Goal: Navigation & Orientation: Find specific page/section

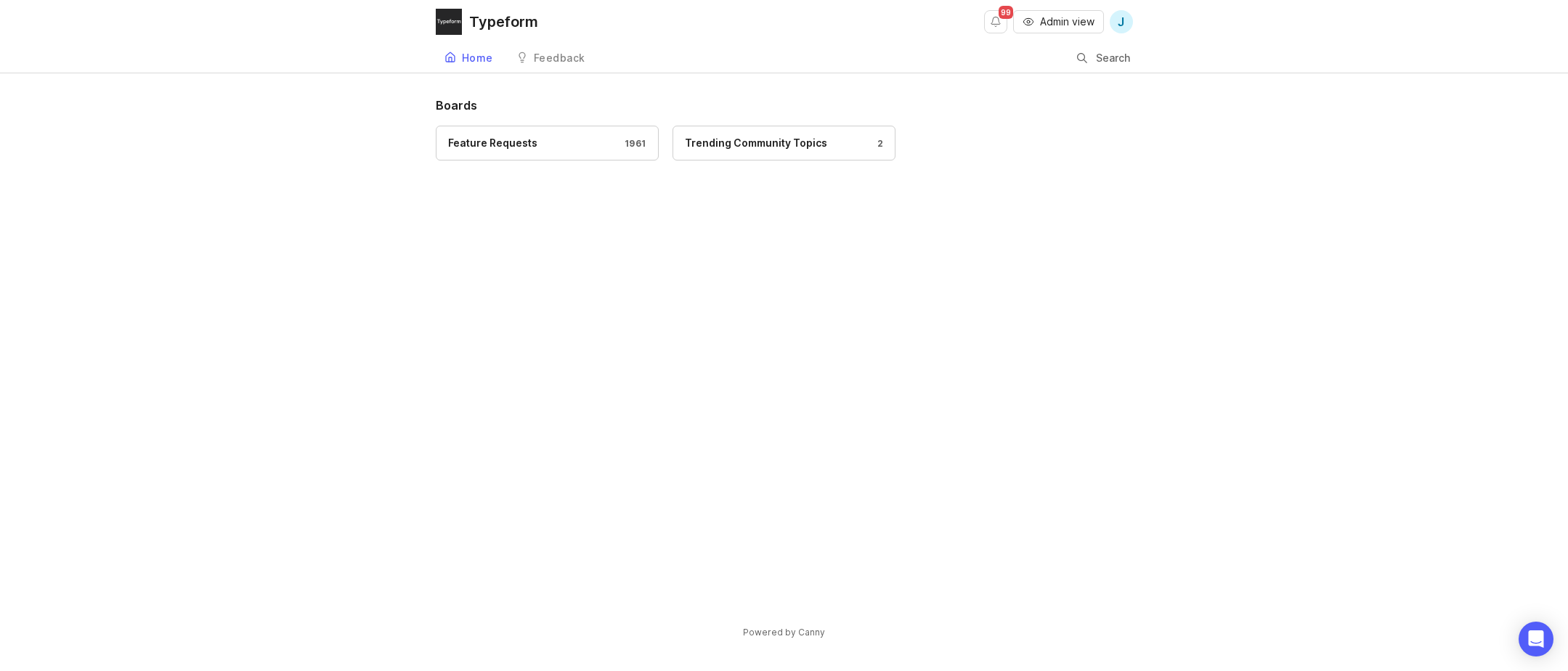
click at [531, 143] on div "Feature Requests" at bounding box center [492, 143] width 89 height 16
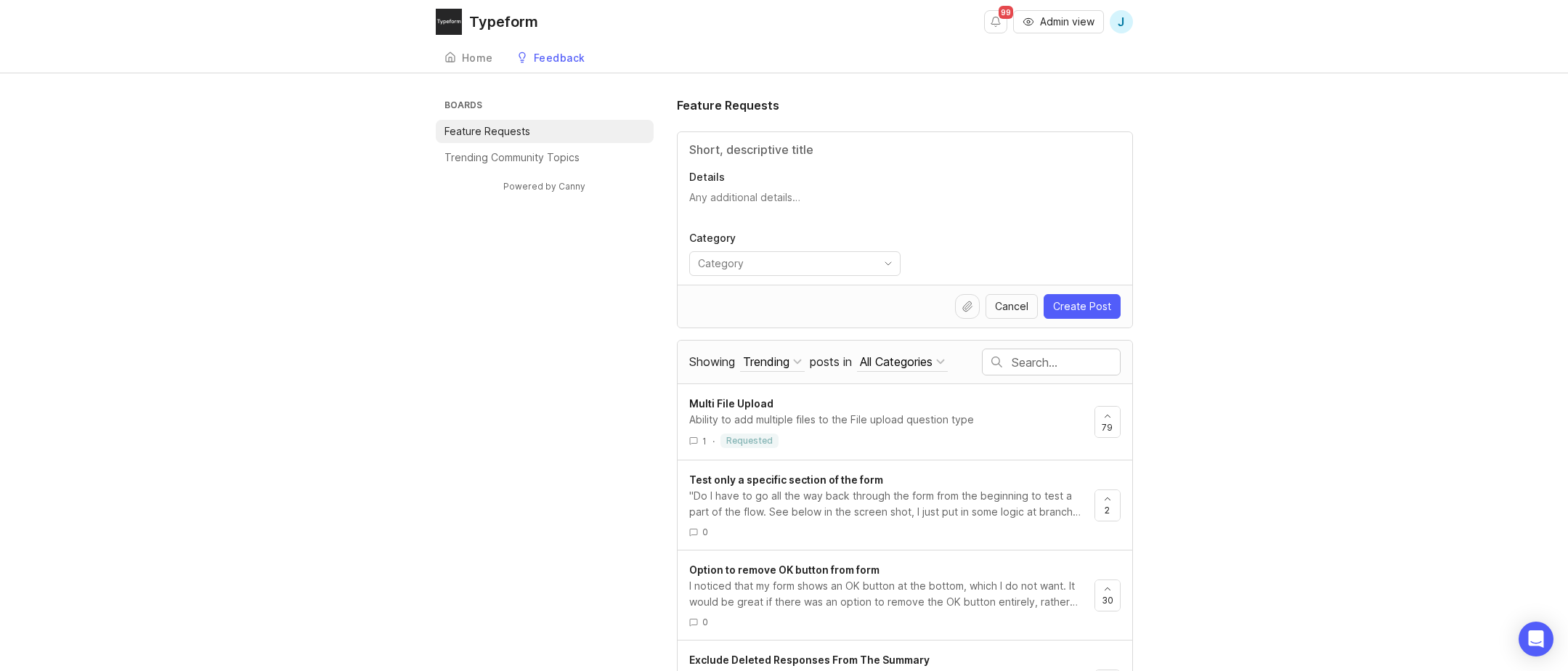
click at [454, 52] on icon at bounding box center [450, 57] width 11 height 11
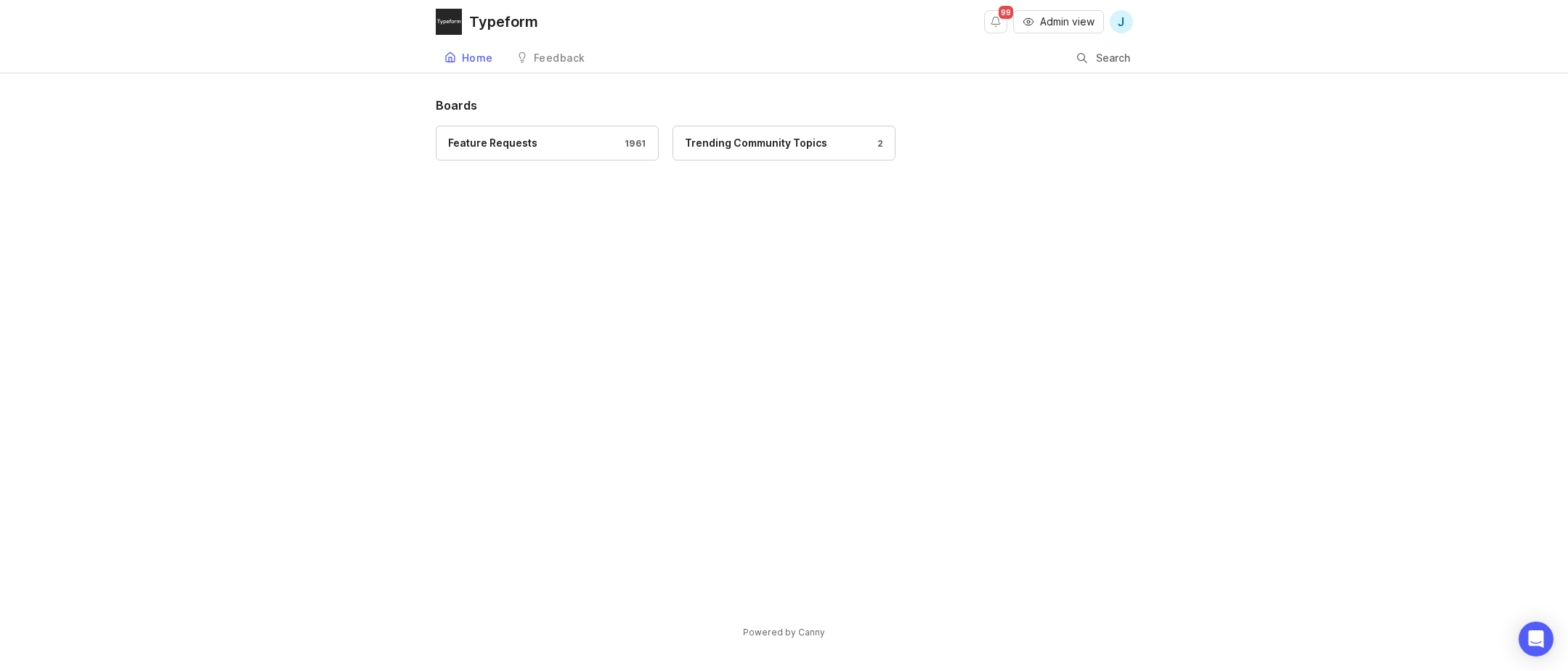
click at [522, 52] on icon at bounding box center [522, 57] width 11 height 11
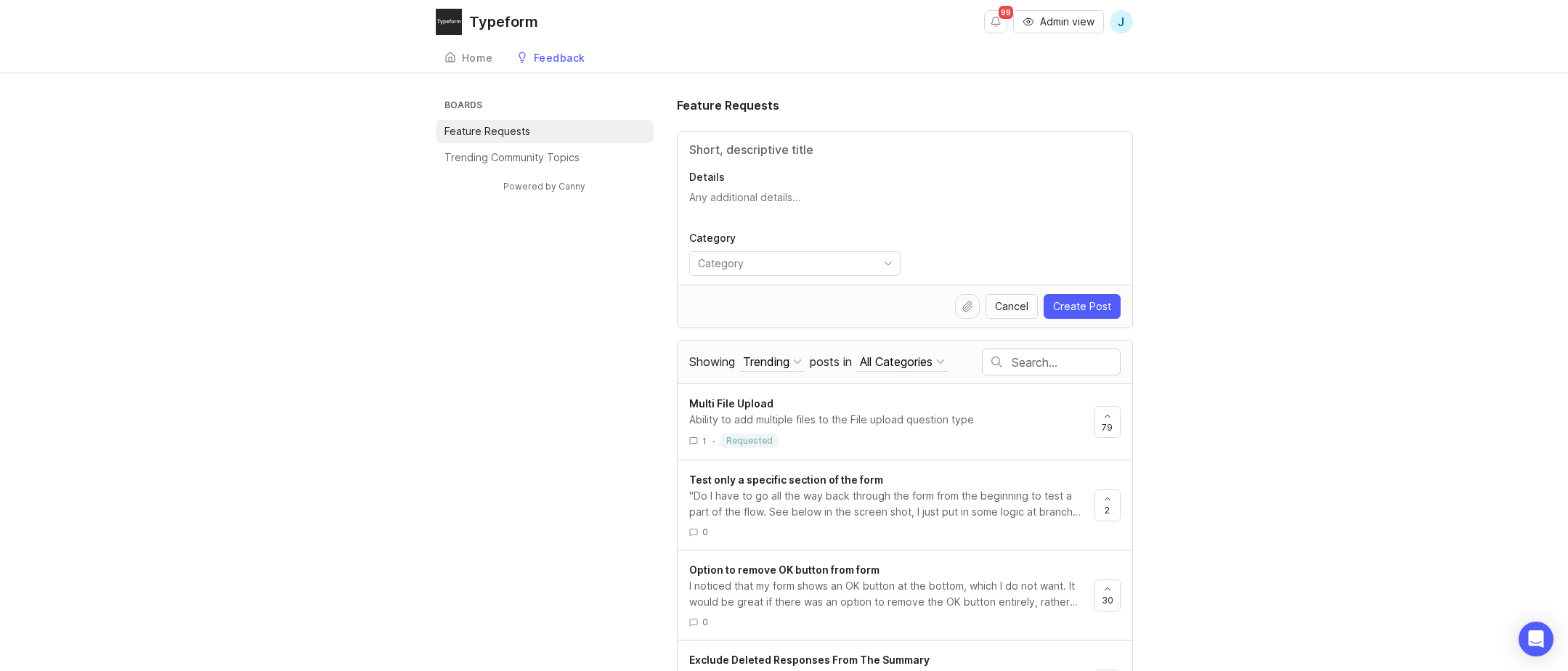
click at [492, 160] on p "Trending Community Topics" at bounding box center [512, 158] width 135 height 14
click at [977, 441] on div "1 · requested" at bounding box center [886, 441] width 393 height 14
